Goal: Find specific page/section: Find specific page/section

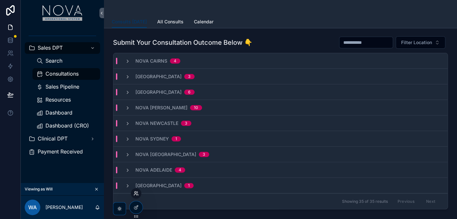
click at [137, 196] on icon at bounding box center [136, 193] width 5 height 5
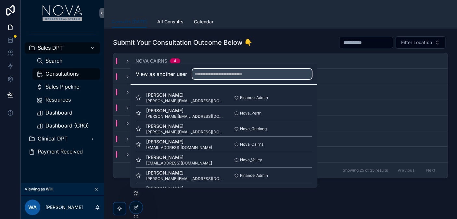
click at [243, 78] on input "text" at bounding box center [252, 74] width 120 height 10
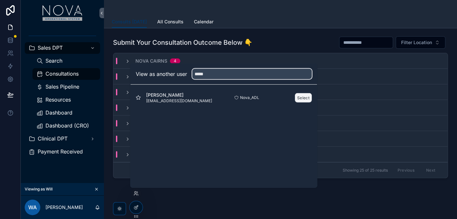
type input "*****"
click at [306, 96] on button "Select" at bounding box center [303, 97] width 17 height 9
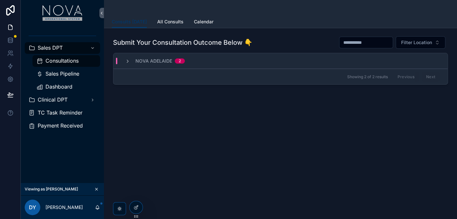
click at [66, 87] on span "Dashboard" at bounding box center [58, 87] width 27 height 7
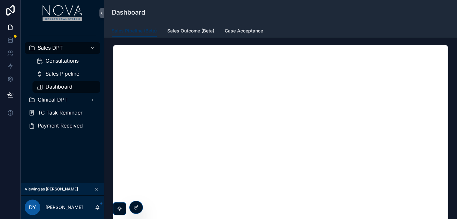
click at [259, 31] on span "Case Acceptance" at bounding box center [244, 31] width 38 height 6
